Goal: Information Seeking & Learning: Learn about a topic

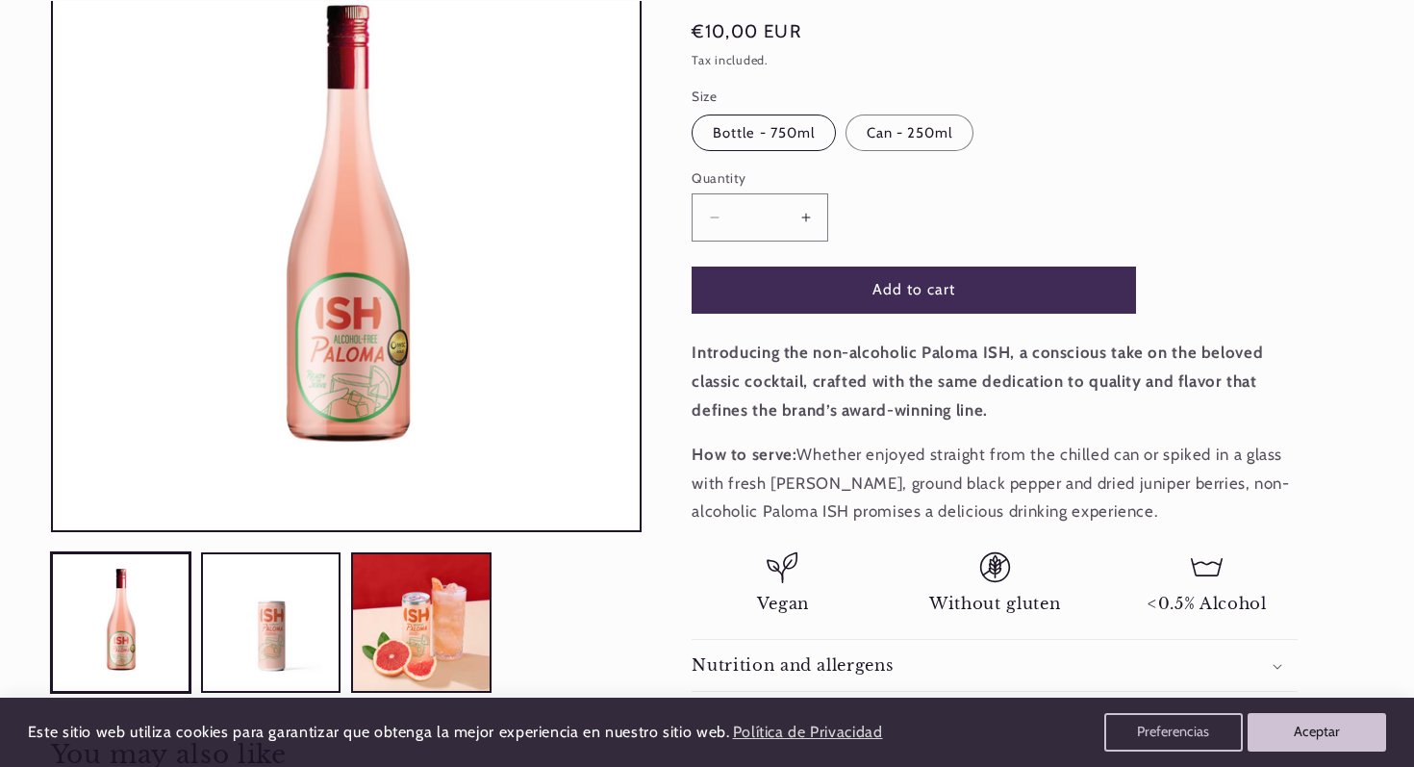
scroll to position [304, 0]
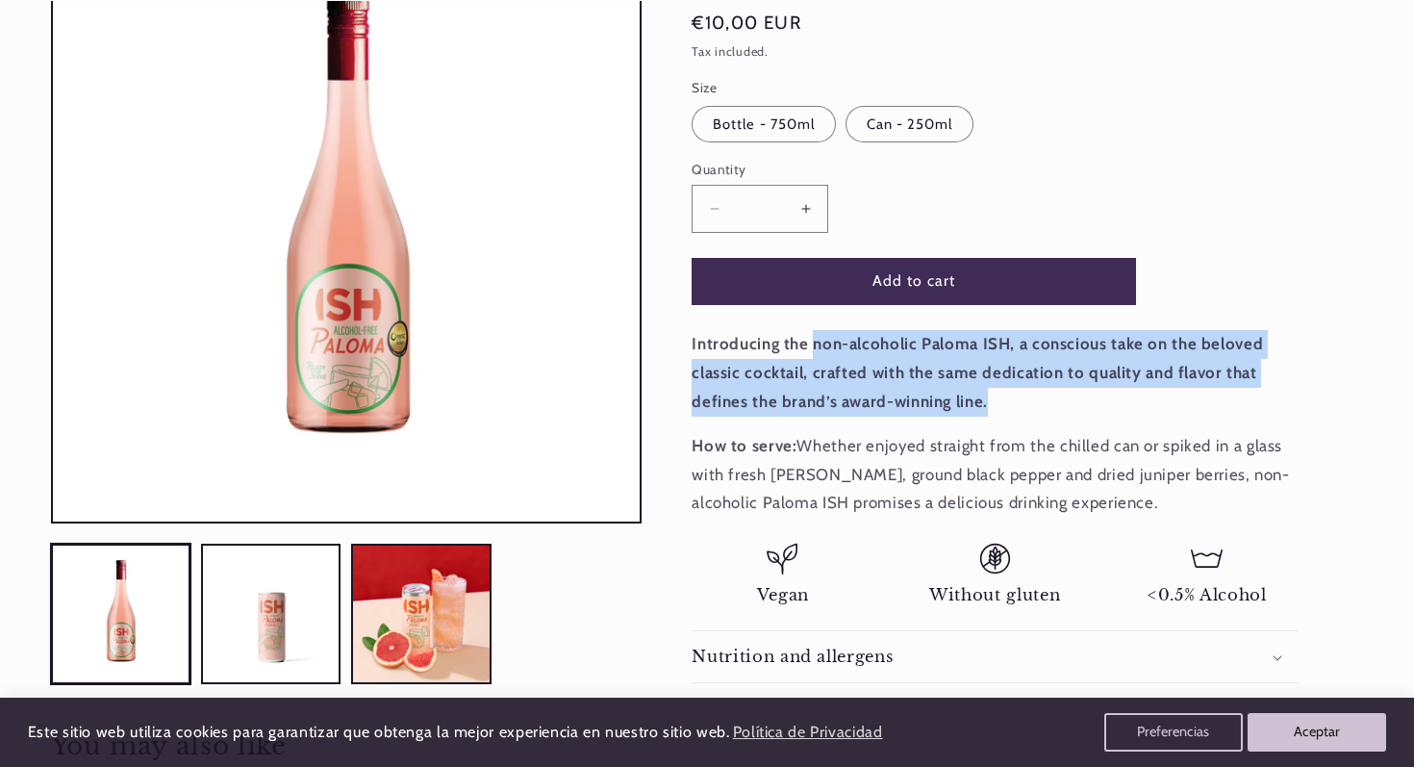
drag, startPoint x: 994, startPoint y: 398, endPoint x: 813, endPoint y: 341, distance: 189.8
click at [813, 341] on p "Introducing the non-alcoholic Paloma ISH, a conscious take on the beloved class…" at bounding box center [995, 373] width 606 height 86
copy strong "non-alcoholic Paloma ISH, a conscious take on the beloved classic cocktail, cra…"
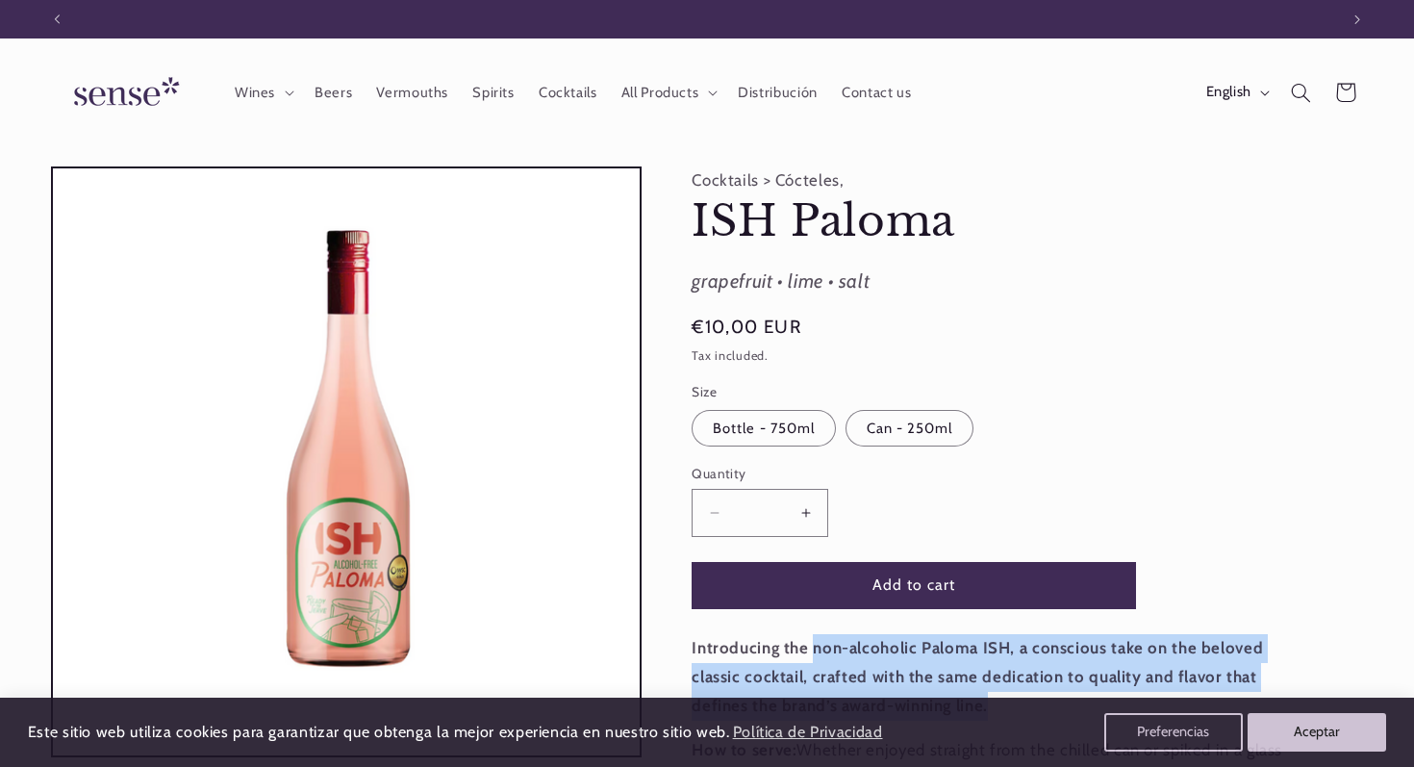
scroll to position [0, 1281]
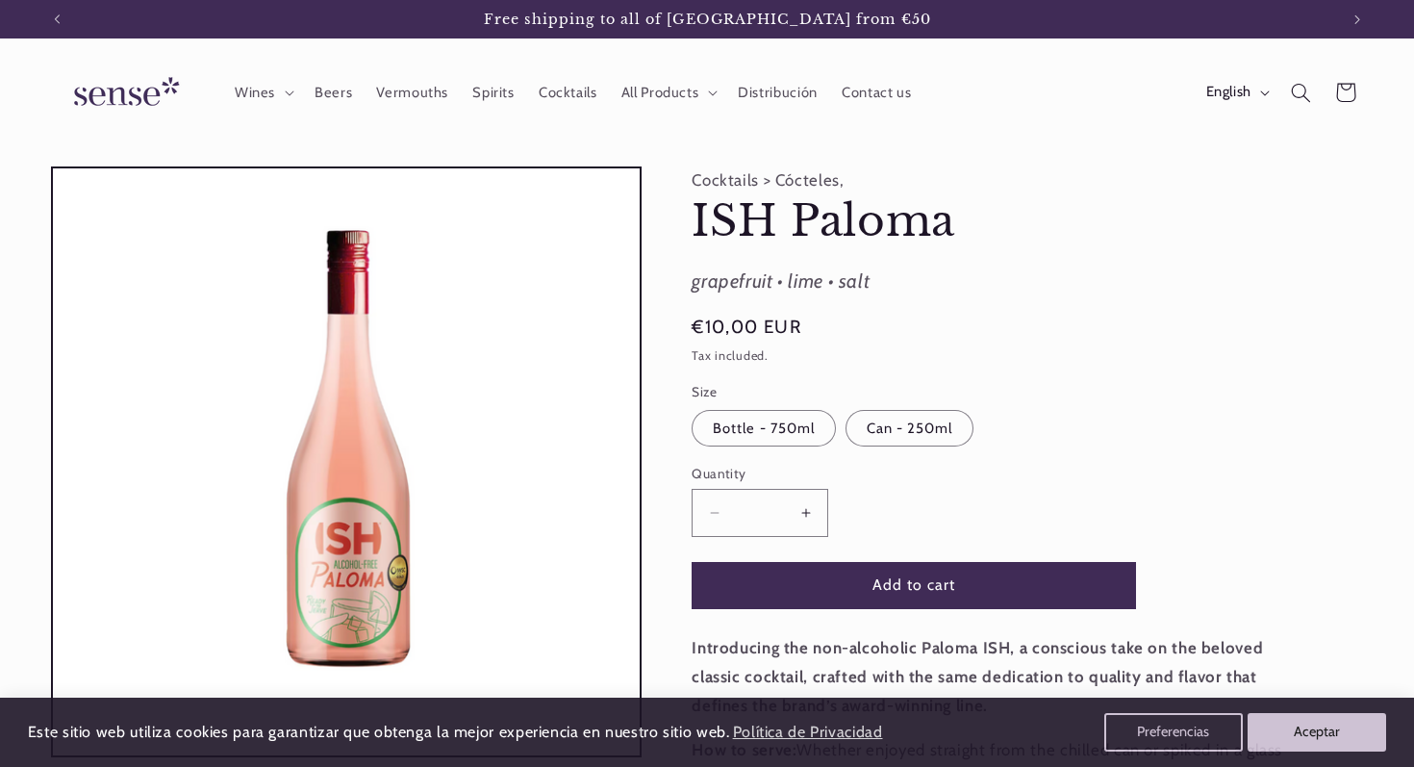
click at [744, 278] on div "grapefruit • lime • salt" at bounding box center [995, 282] width 606 height 35
copy div "grapefruit"
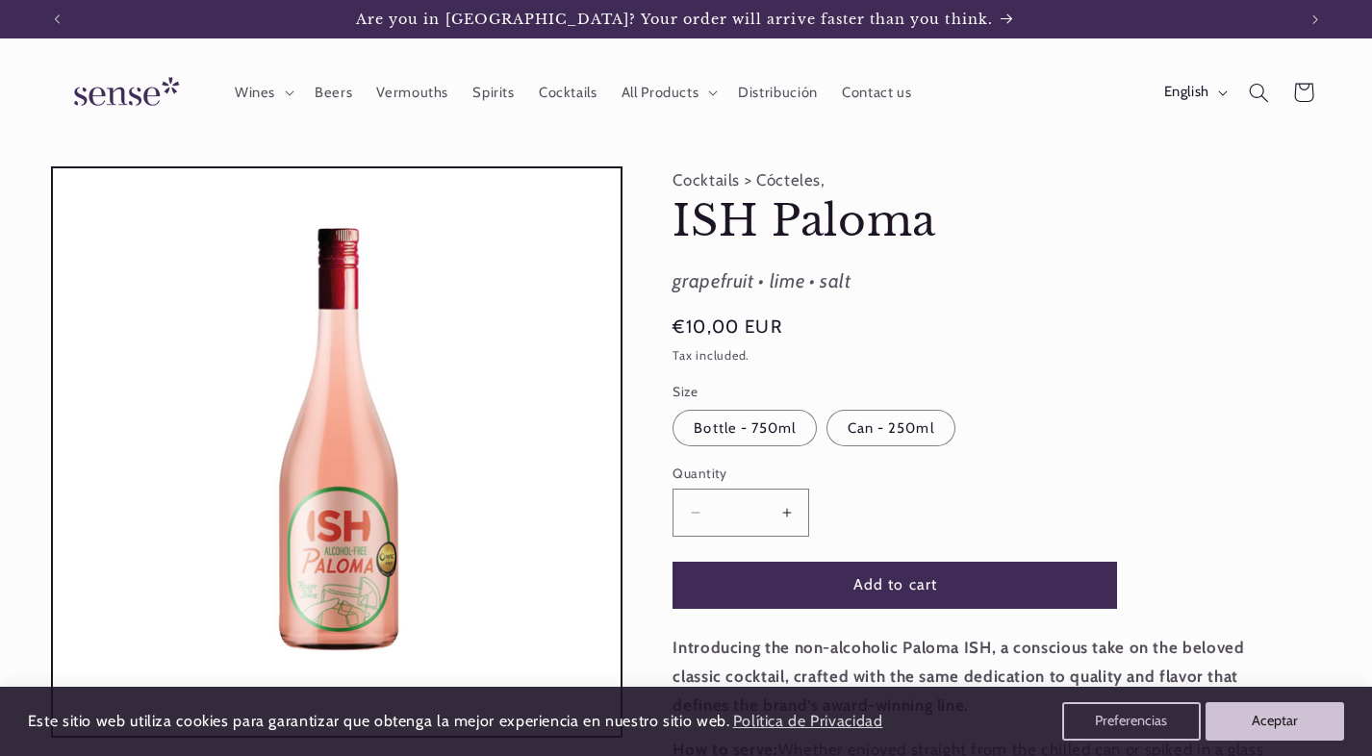
click at [115, 101] on img at bounding box center [123, 92] width 144 height 55
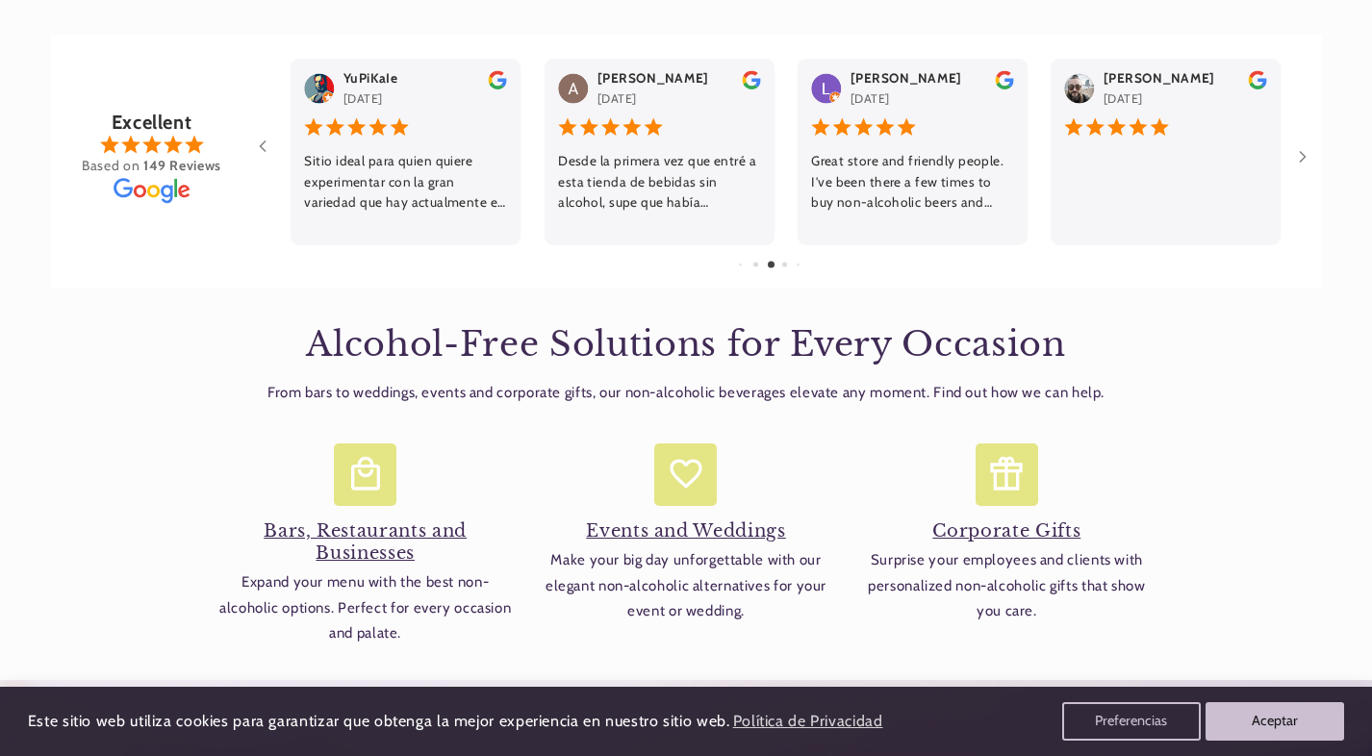
scroll to position [2837, 0]
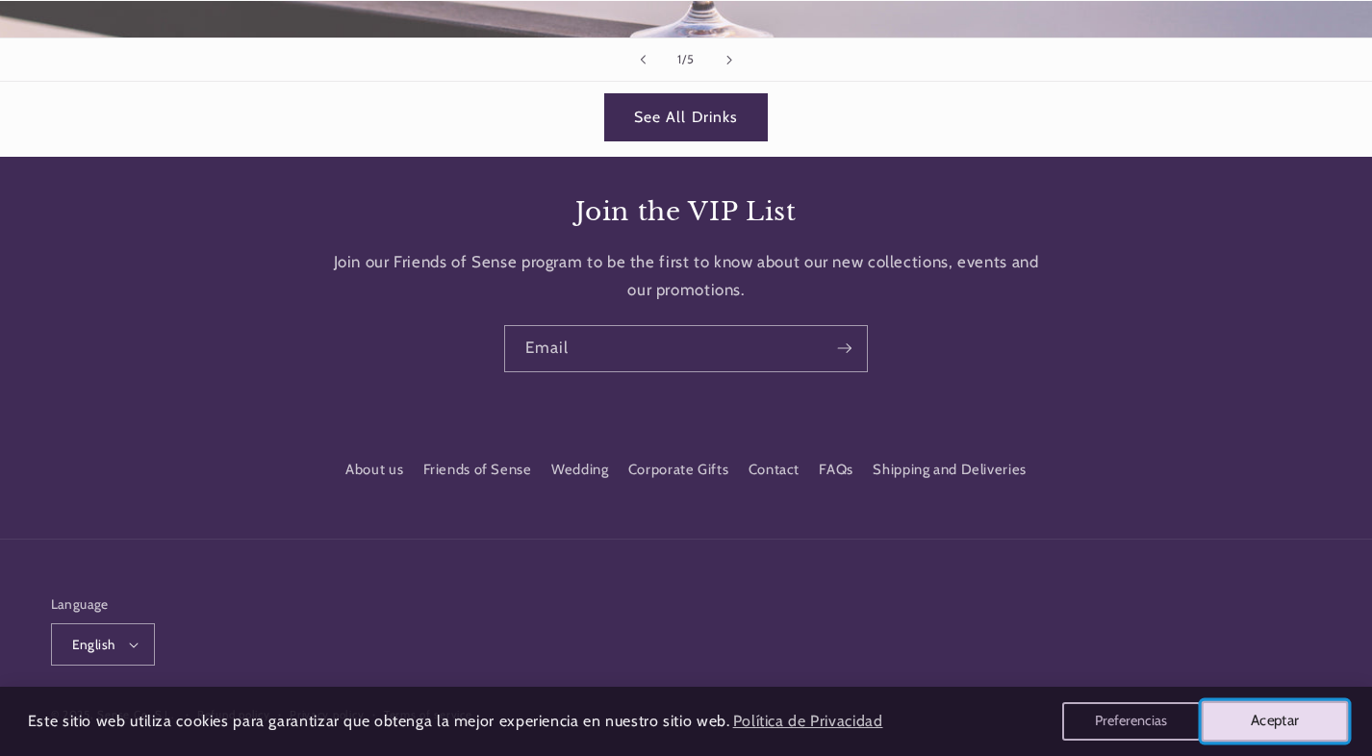
click at [1303, 728] on button "Aceptar" at bounding box center [1274, 721] width 147 height 40
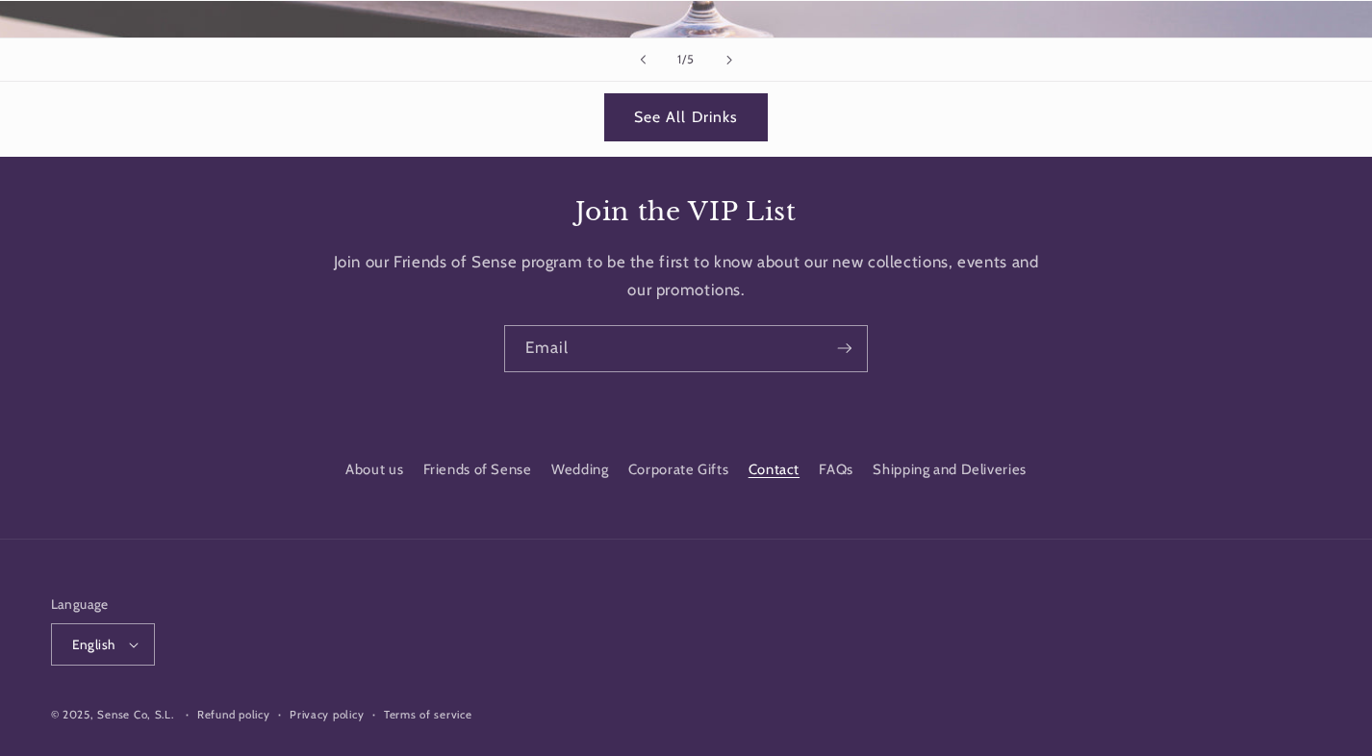
click at [752, 453] on link "Contact" at bounding box center [773, 470] width 51 height 35
